Goal: Task Accomplishment & Management: Manage account settings

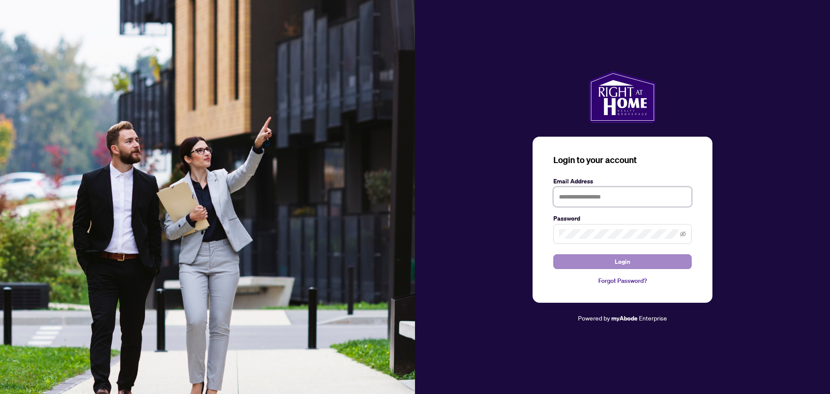
type input "**********"
click at [646, 262] on button "Login" at bounding box center [622, 261] width 138 height 15
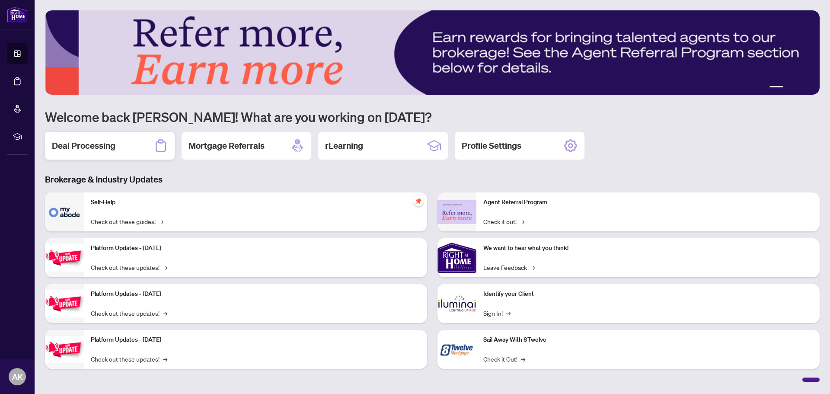
click at [122, 134] on div "Deal Processing" at bounding box center [110, 146] width 130 height 28
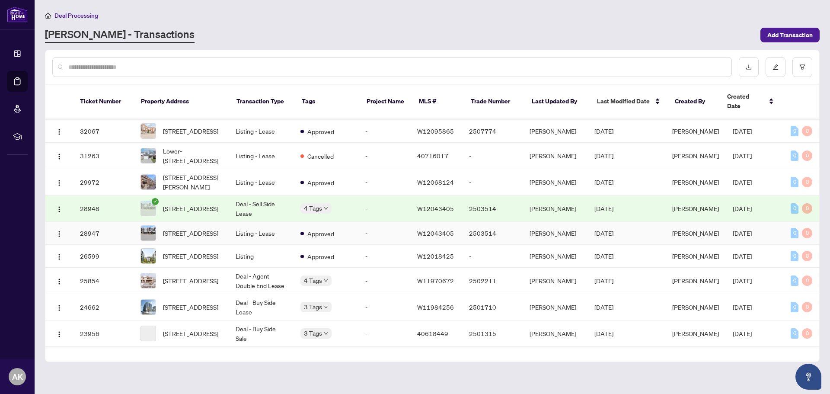
scroll to position [508, 0]
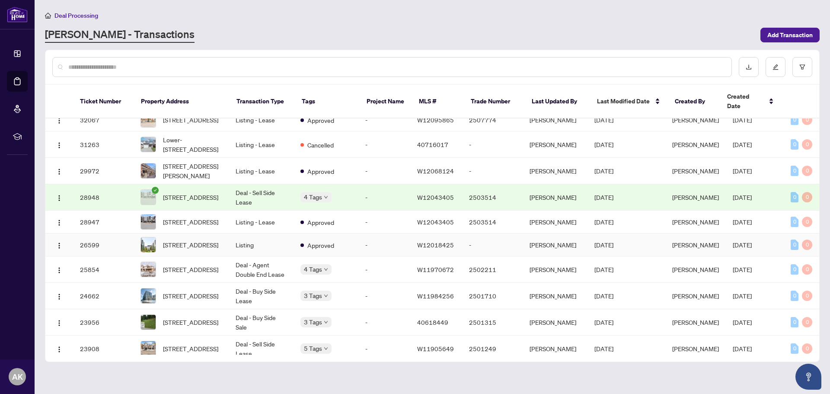
click at [98, 248] on td "26599" at bounding box center [103, 244] width 61 height 23
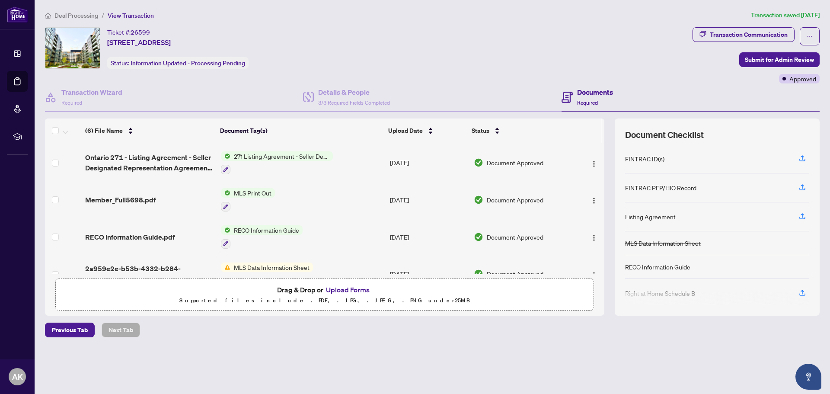
scroll to position [93, 0]
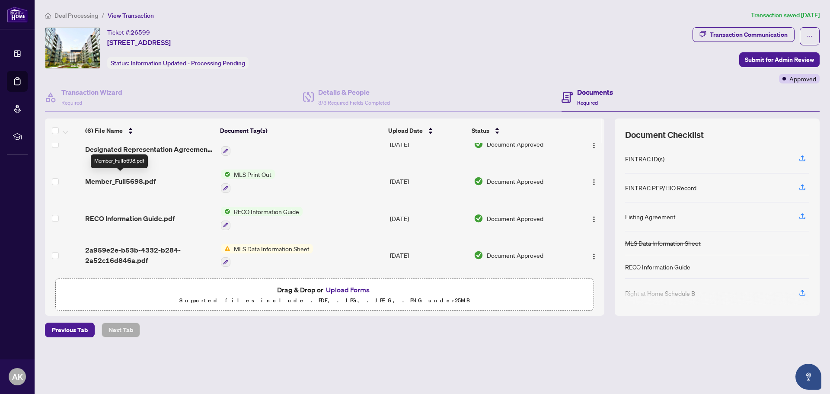
click at [124, 178] on span "Member_Full5698.pdf" at bounding box center [120, 181] width 70 height 10
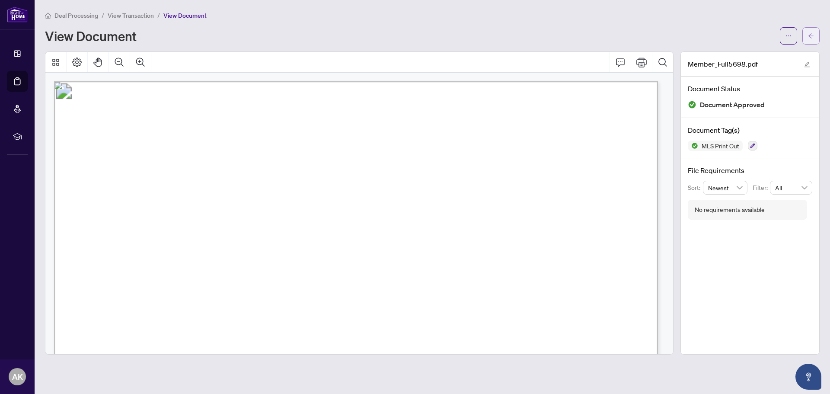
click at [813, 35] on icon "arrow-left" at bounding box center [811, 36] width 6 height 6
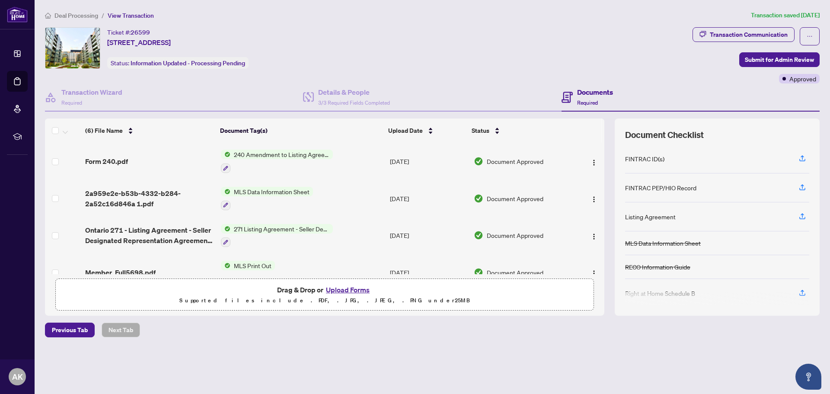
click at [341, 290] on button "Upload Forms" at bounding box center [347, 289] width 49 height 11
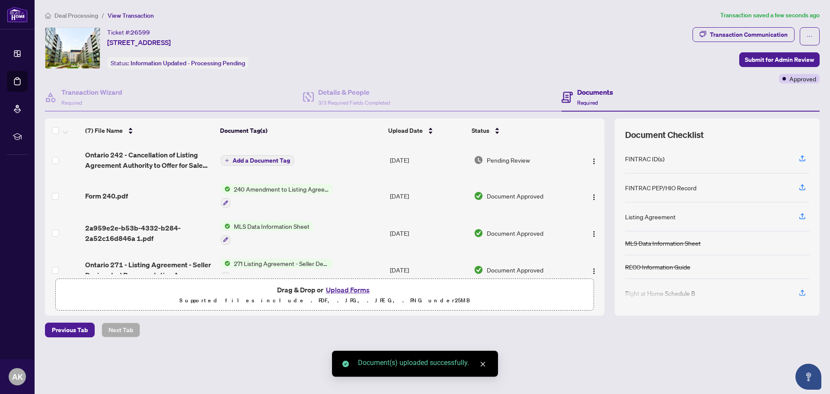
click at [262, 160] on span "Add a Document Tag" at bounding box center [262, 160] width 58 height 6
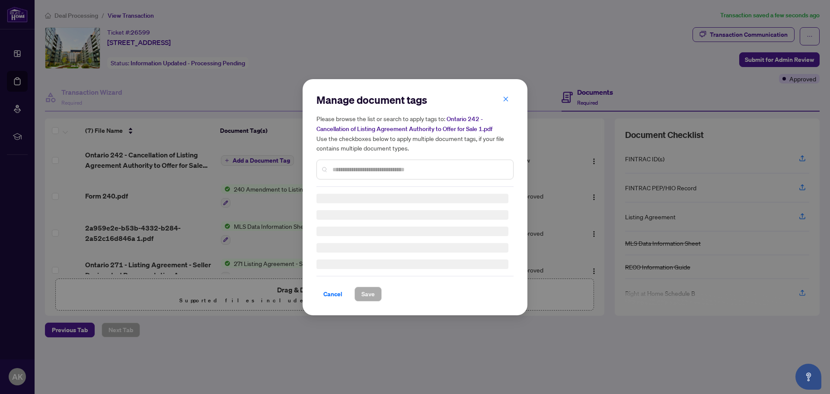
click at [364, 168] on div "Manage document tags Please browse the list or search to apply tags to: Ontario…" at bounding box center [414, 140] width 197 height 94
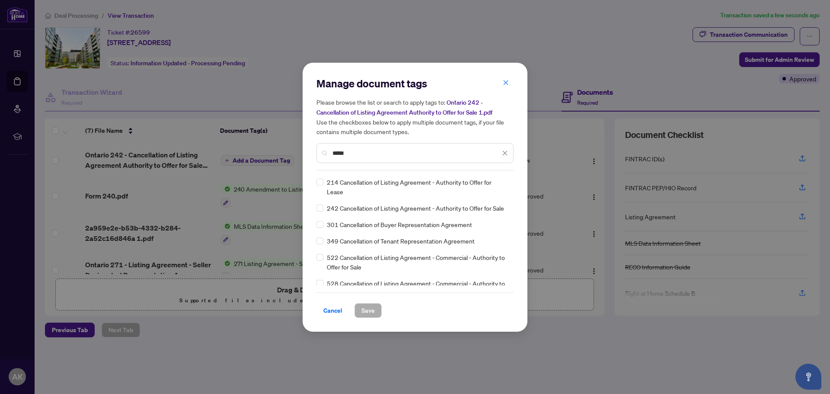
type input "*****"
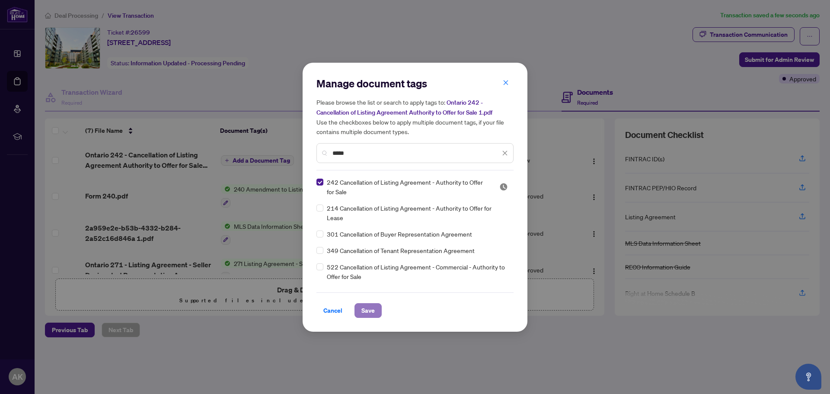
click at [363, 310] on span "Save" at bounding box center [367, 311] width 13 height 14
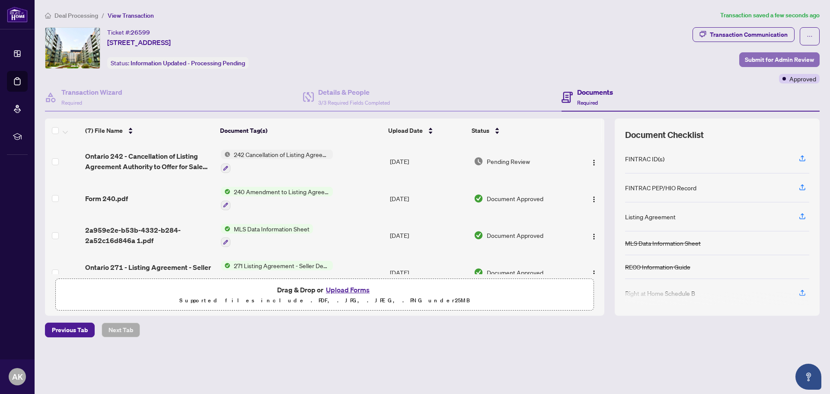
click at [783, 58] on span "Submit for Admin Review" at bounding box center [779, 60] width 69 height 14
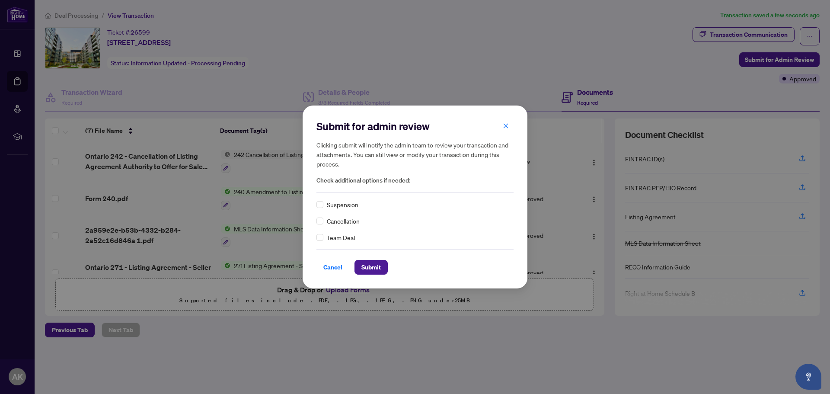
click at [324, 222] on div "Cancellation" at bounding box center [414, 221] width 197 height 10
click at [368, 269] on span "Submit" at bounding box center [370, 267] width 19 height 14
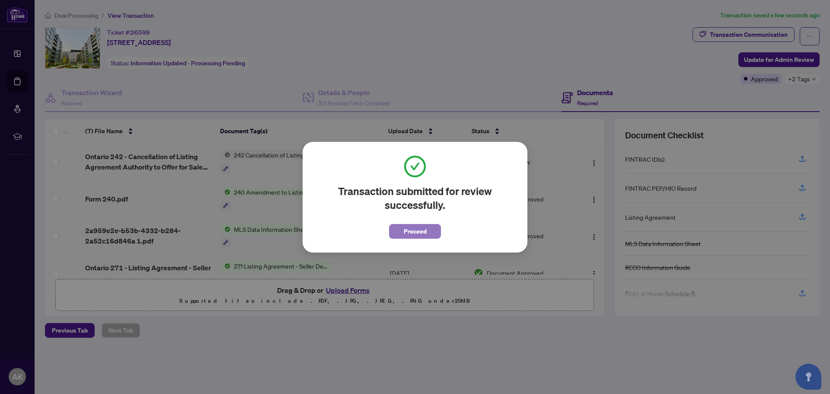
click at [407, 234] on span "Proceed" at bounding box center [415, 231] width 23 height 14
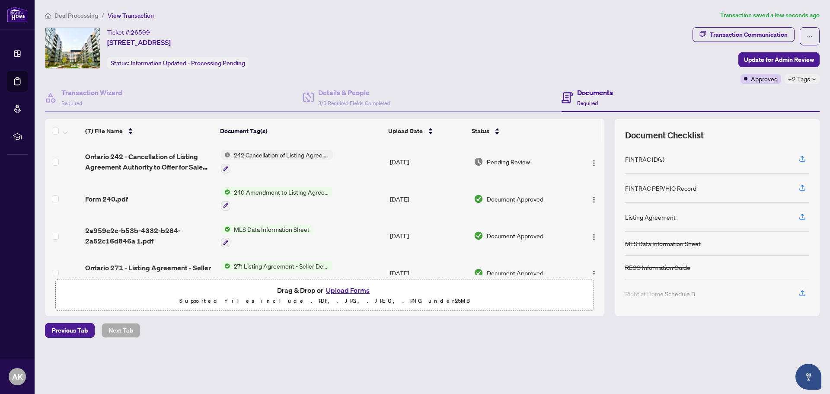
click at [812, 78] on icon "down" at bounding box center [814, 79] width 4 height 4
click at [617, 70] on div "Ticket #: 26599 833-2343 Khalsa Gate, Oakville, Ontario L6M 0X7, Canada Status:…" at bounding box center [367, 55] width 648 height 57
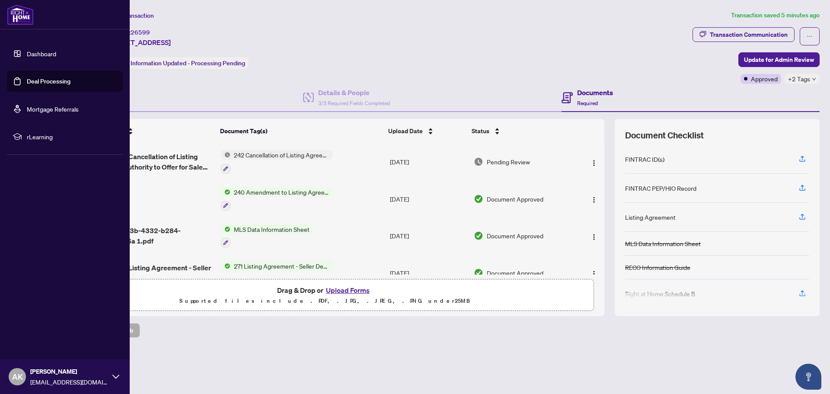
click at [27, 85] on link "Deal Processing" at bounding box center [49, 81] width 44 height 8
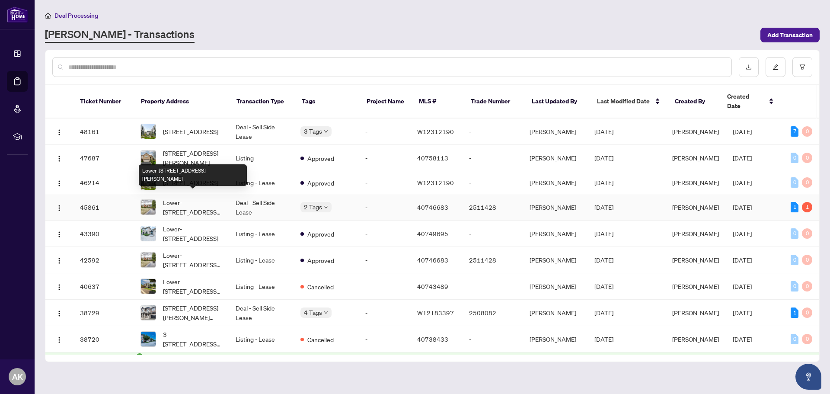
click at [192, 201] on span "Lower-85 West 28th Street, Hamilton, ON L9C 5A9, Canada" at bounding box center [192, 207] width 59 height 19
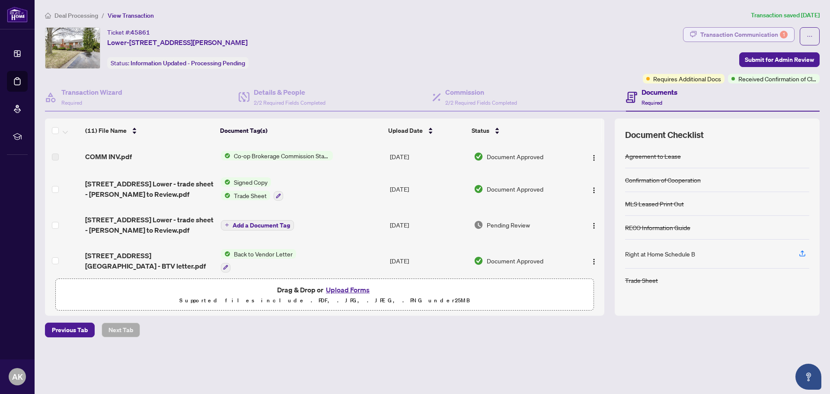
click at [720, 30] on div "Transaction Communication 1" at bounding box center [743, 35] width 87 height 14
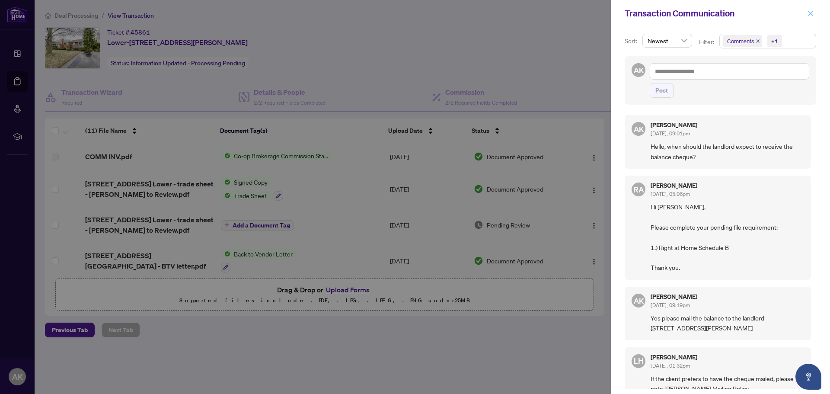
click at [812, 16] on icon "close" at bounding box center [811, 13] width 6 height 6
